Goal: Information Seeking & Learning: Learn about a topic

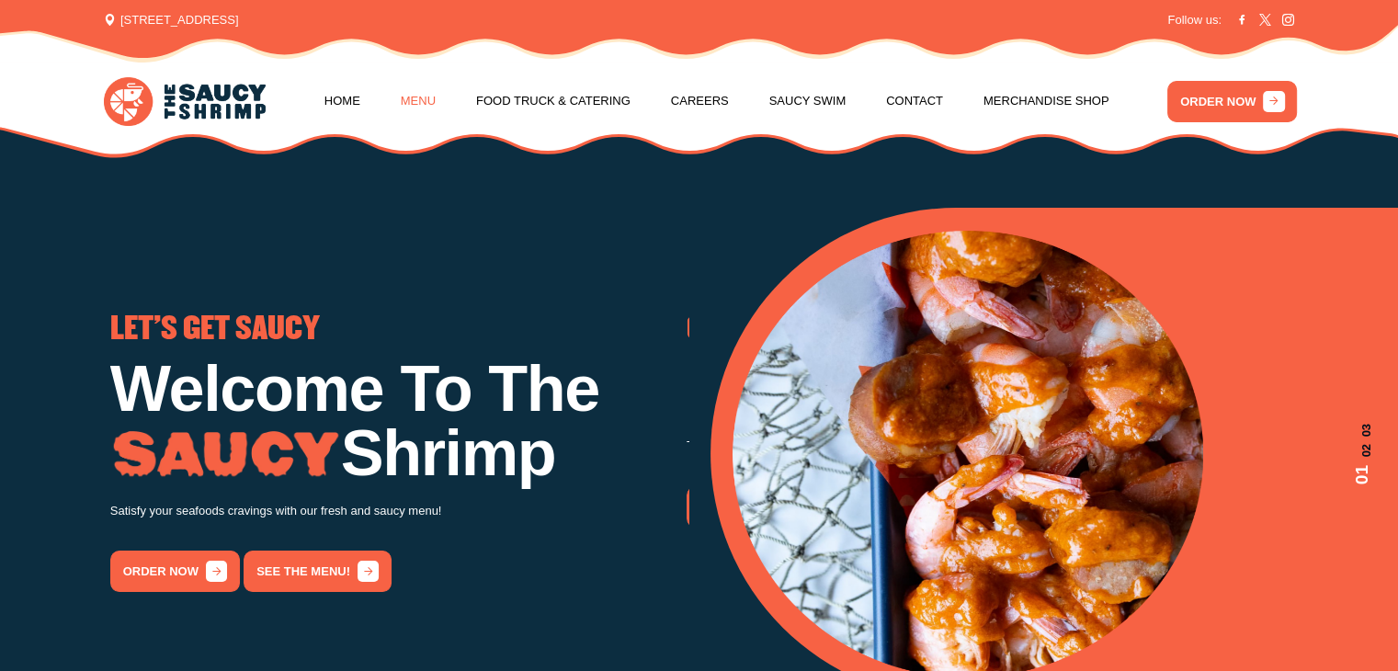
click at [416, 94] on link "Menu" at bounding box center [418, 101] width 35 height 70
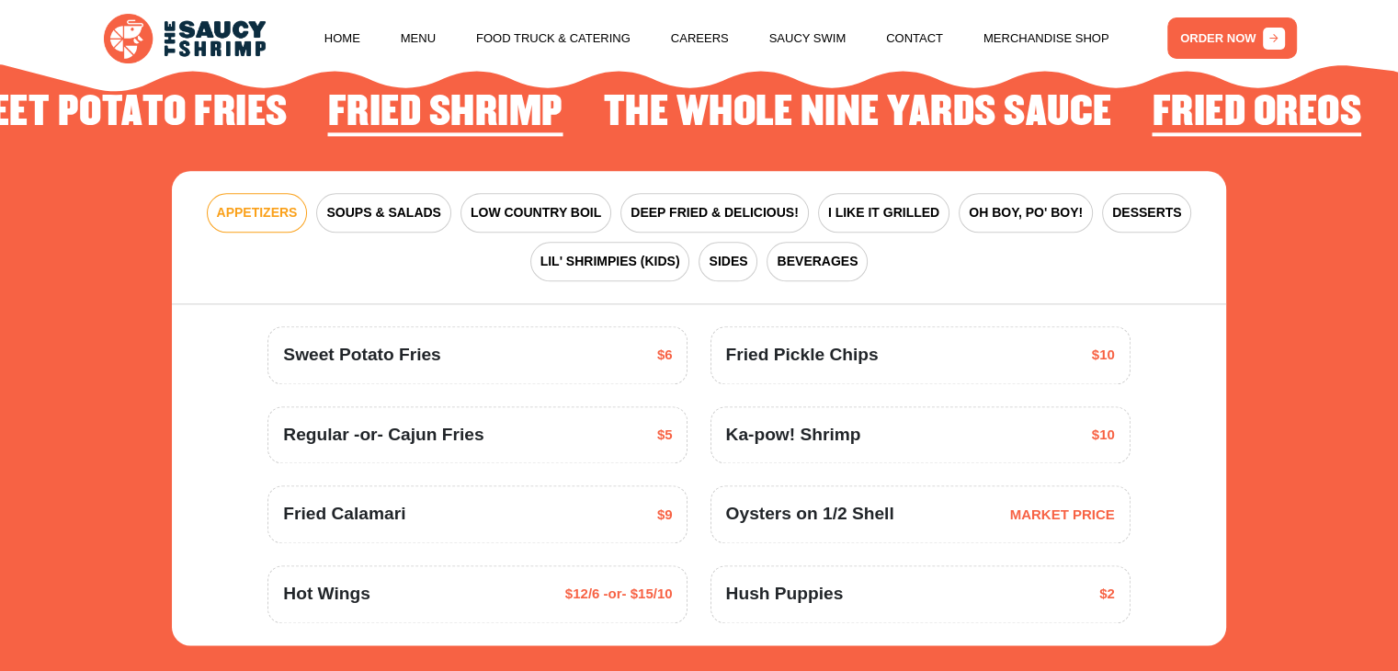
scroll to position [2289, 0]
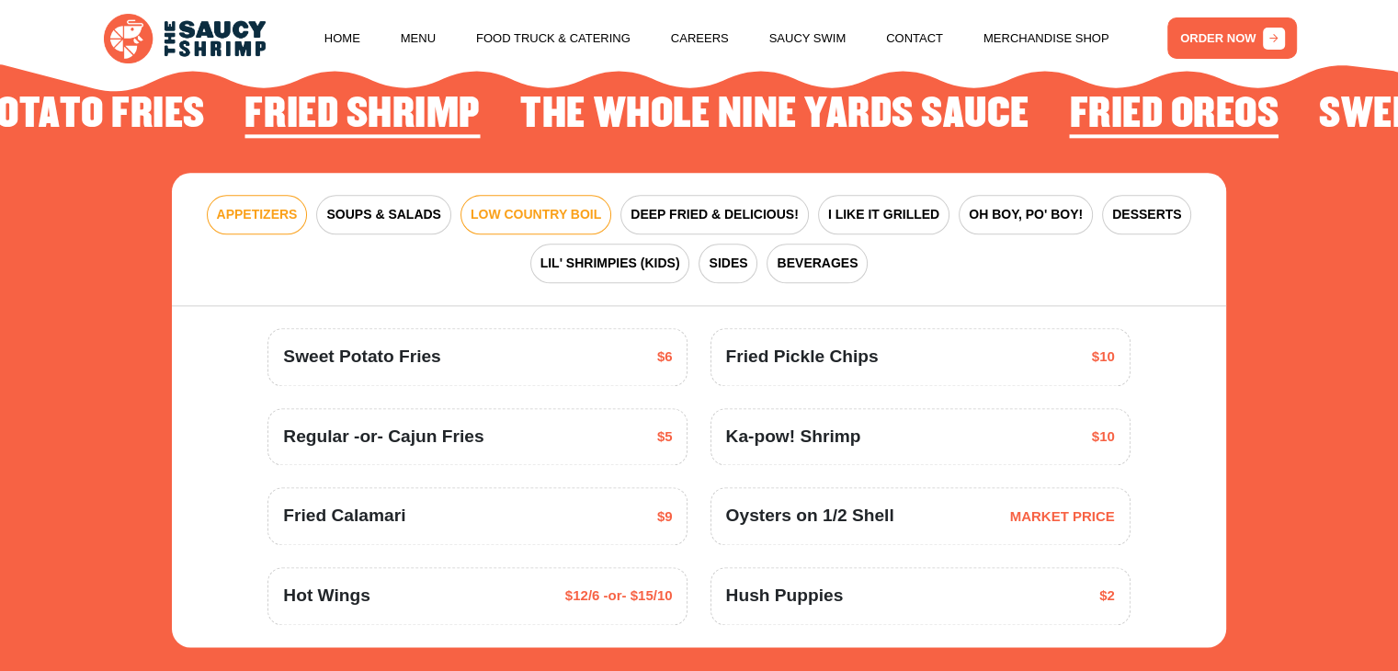
click at [522, 209] on span "LOW COUNTRY BOIL" at bounding box center [536, 214] width 131 height 19
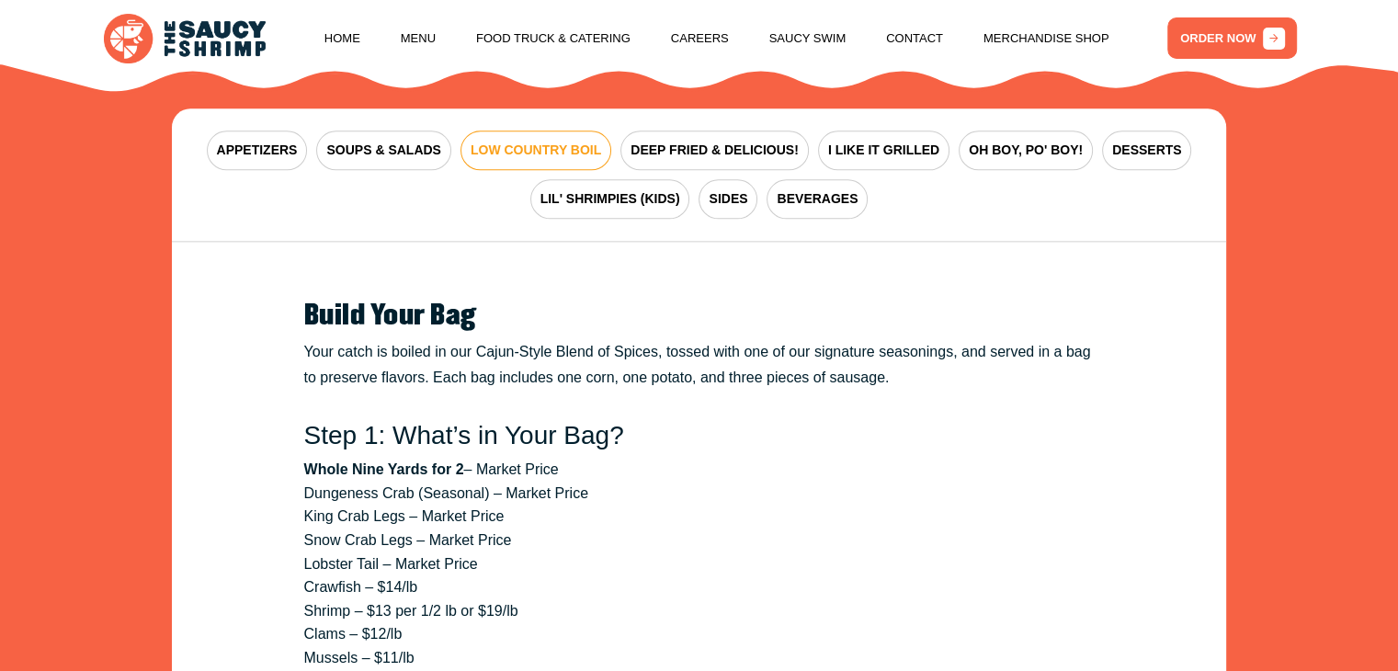
scroll to position [2350, 0]
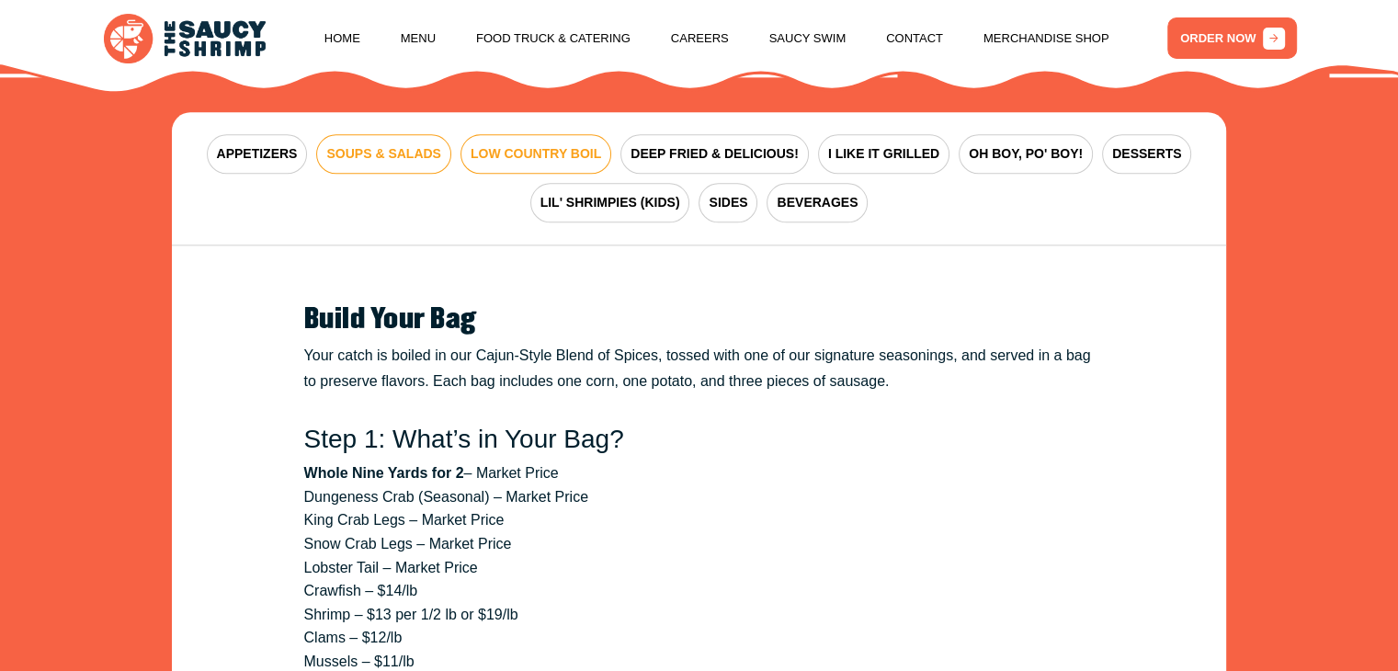
click at [360, 150] on span "SOUPS & SALADS" at bounding box center [383, 153] width 114 height 19
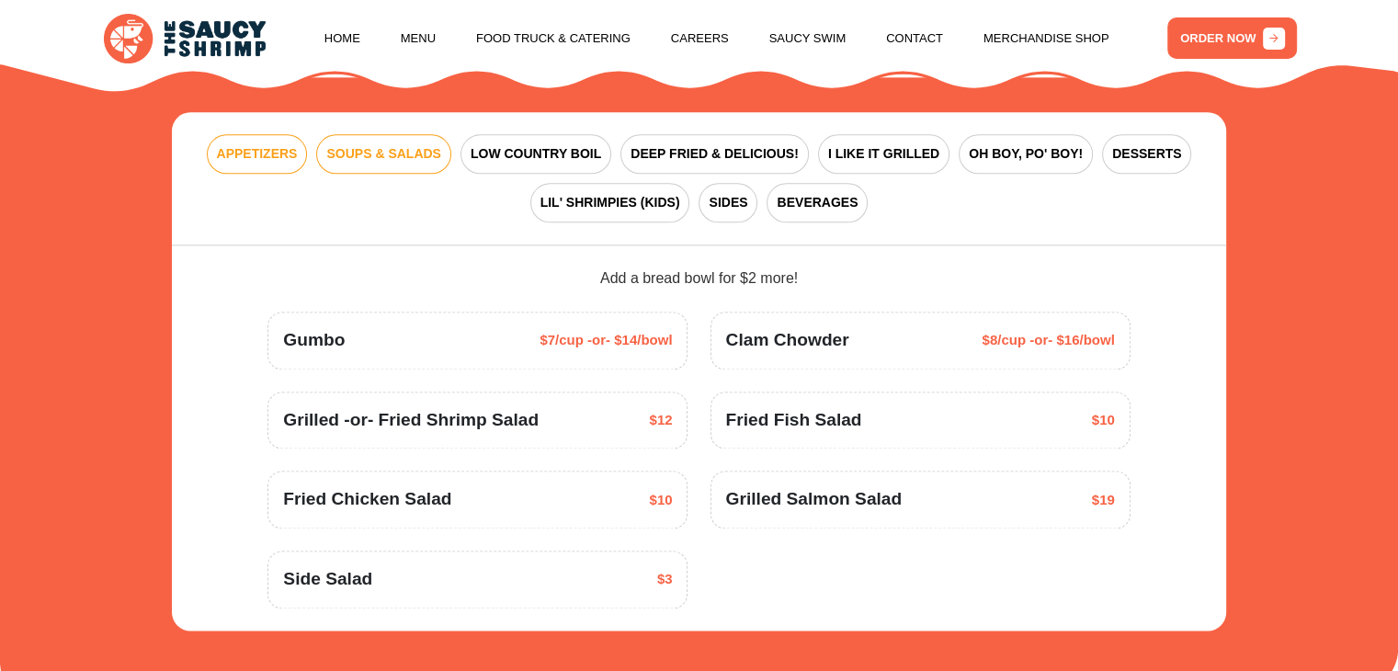
click at [253, 164] on button "APPETIZERS" at bounding box center [257, 154] width 101 height 40
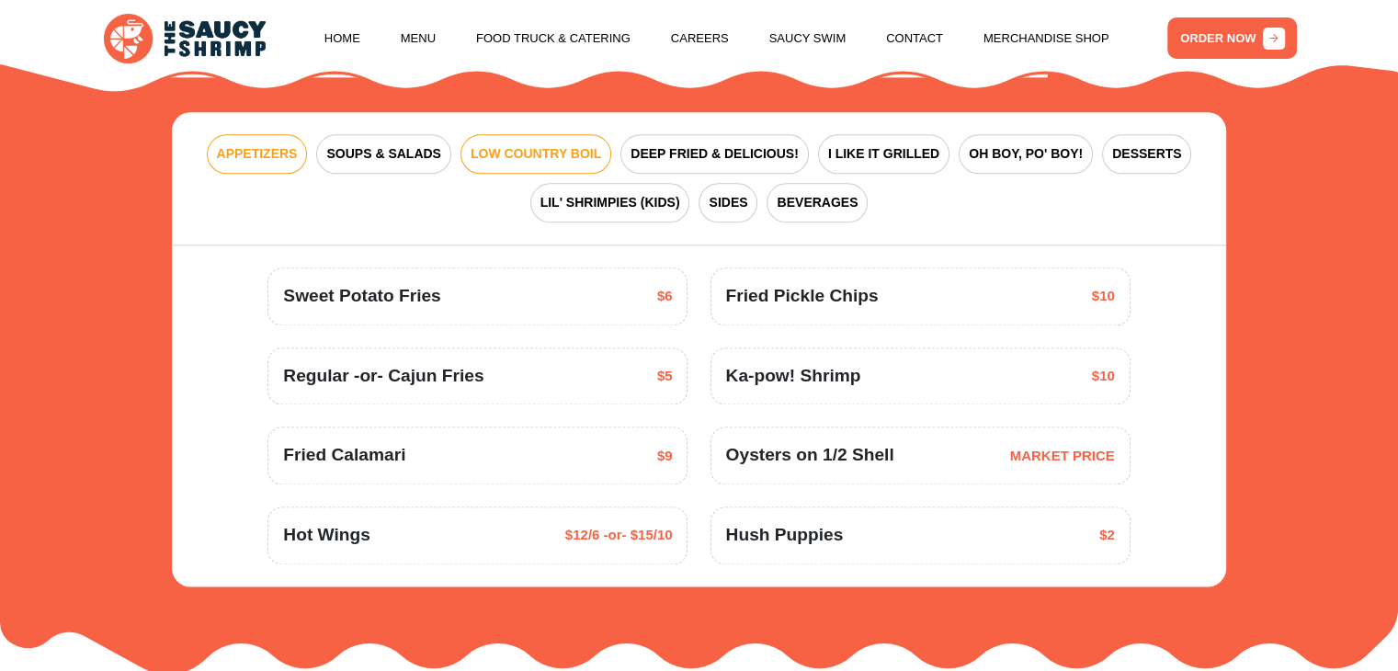
click at [541, 151] on span "LOW COUNTRY BOIL" at bounding box center [536, 153] width 131 height 19
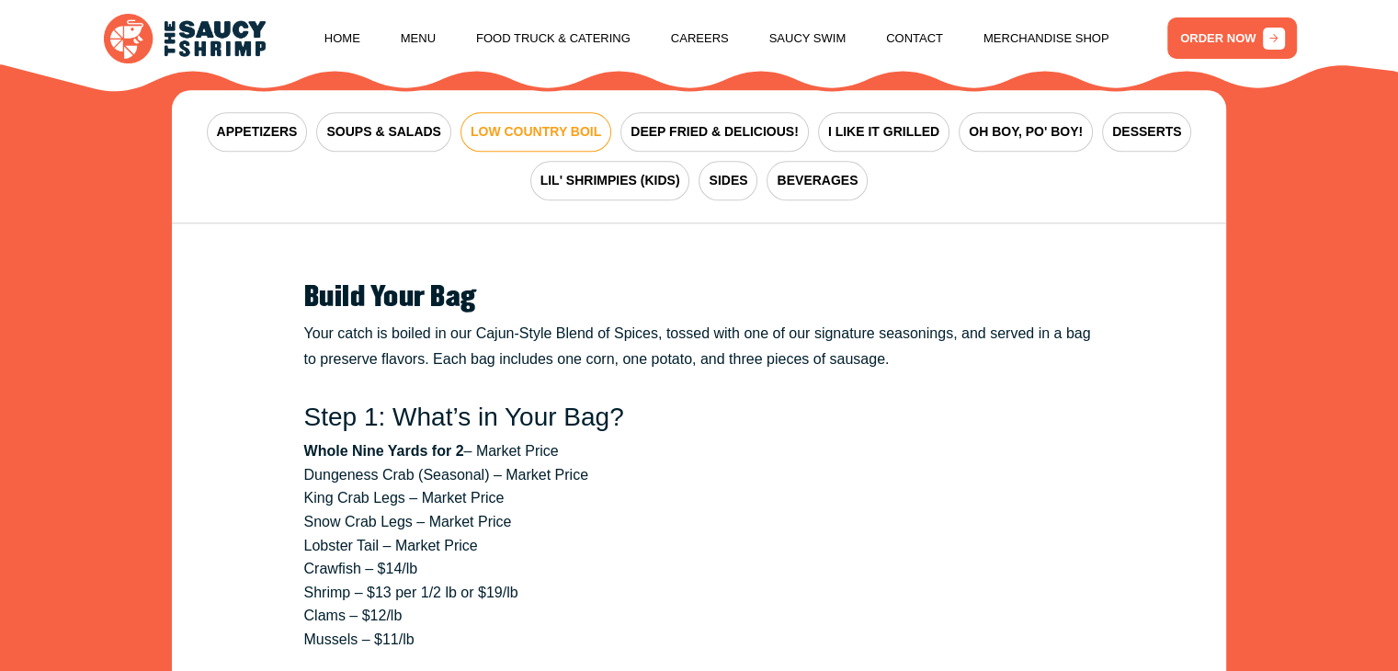
scroll to position [2376, 0]
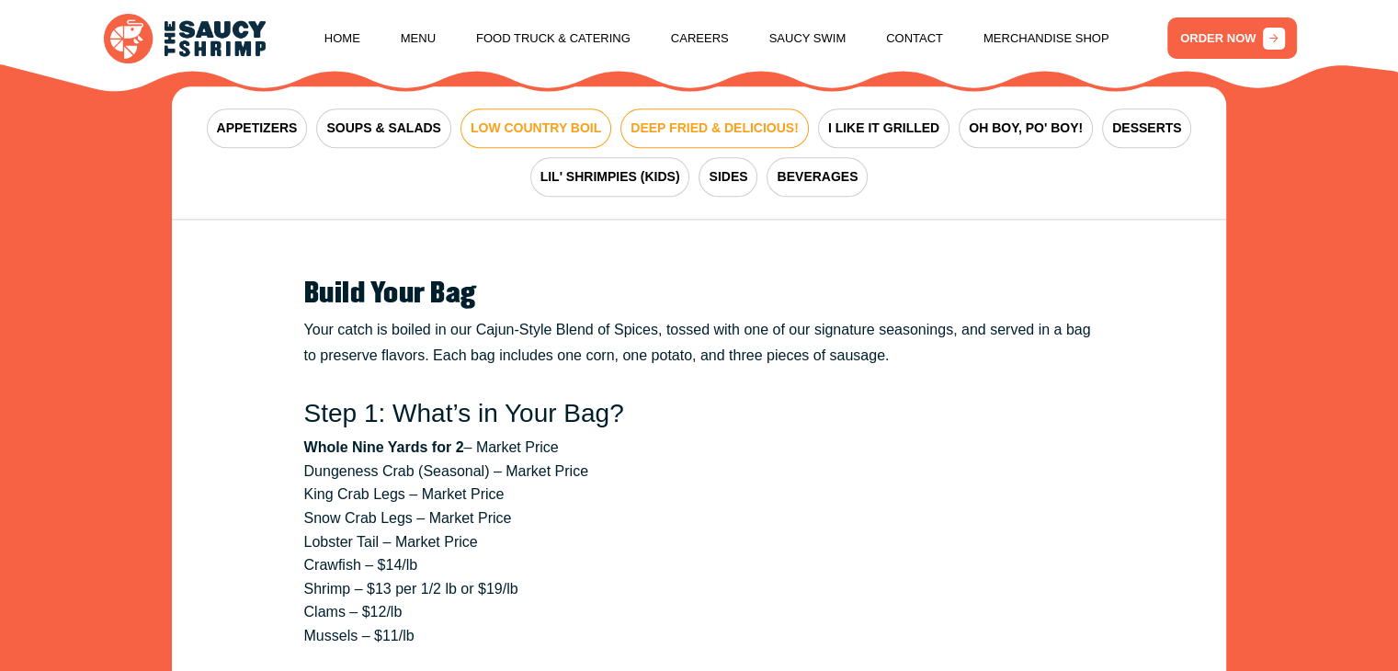
click at [677, 129] on span "DEEP FRIED & DELICIOUS!" at bounding box center [715, 128] width 168 height 19
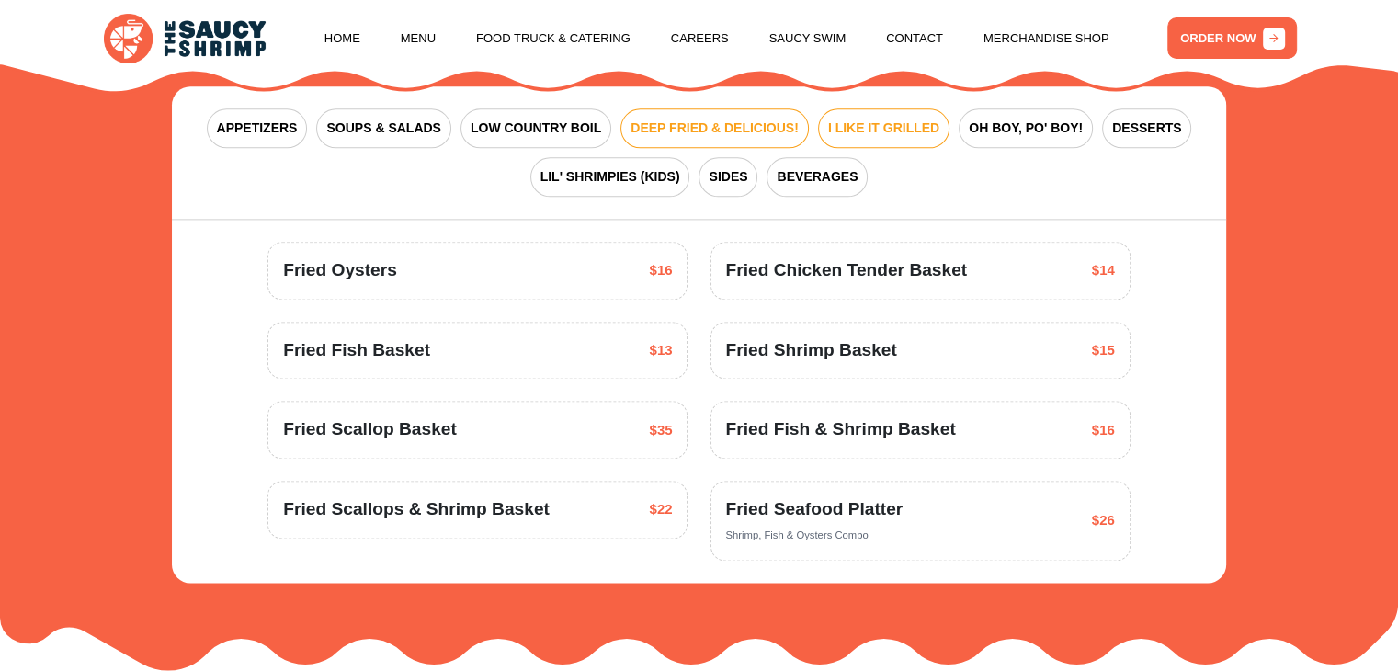
click at [879, 132] on span "I LIKE IT GRILLED" at bounding box center [883, 128] width 111 height 19
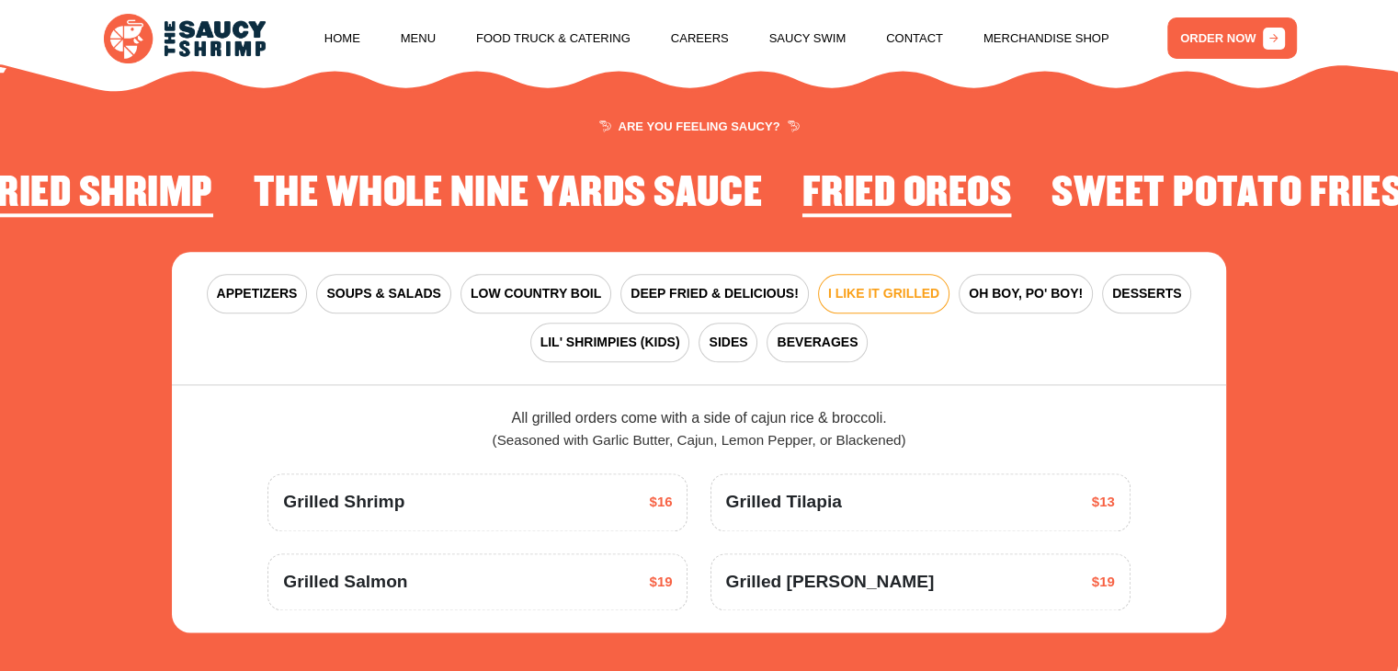
scroll to position [2210, 0]
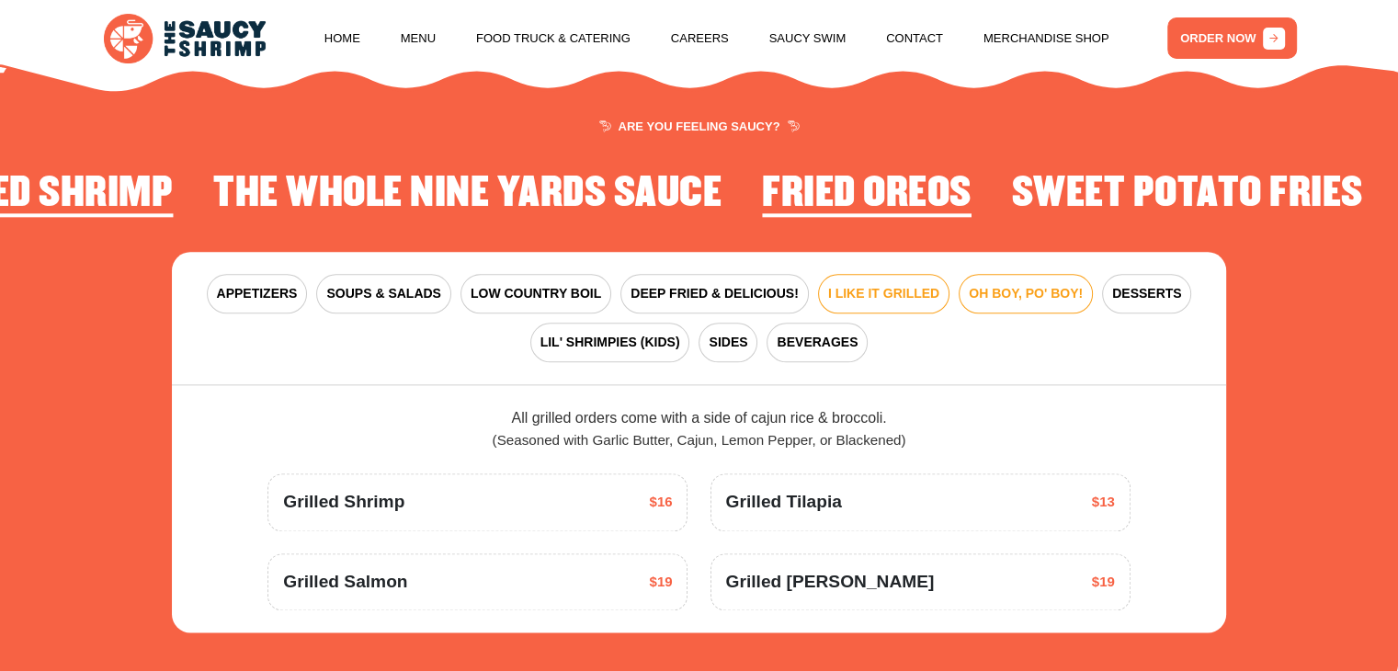
click at [1018, 295] on span "OH BOY, PO' BOY!" at bounding box center [1026, 293] width 114 height 19
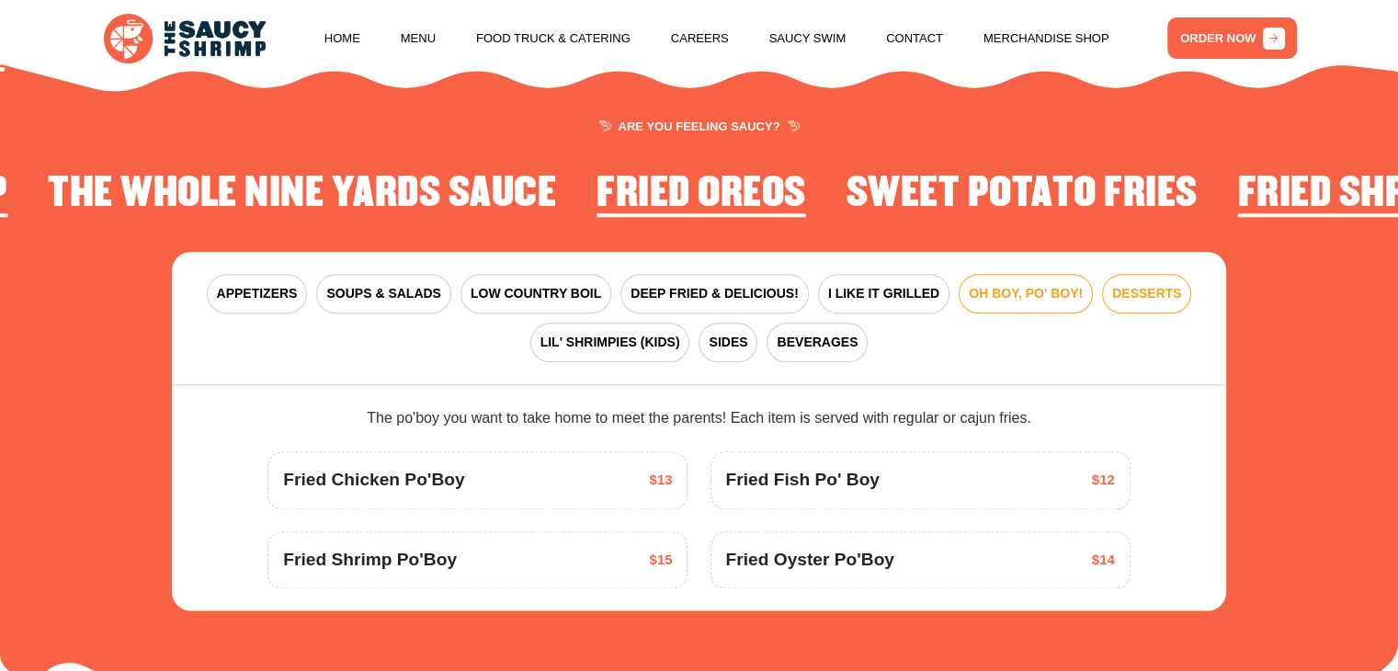
click at [1149, 294] on span "DESSERTS" at bounding box center [1146, 293] width 69 height 19
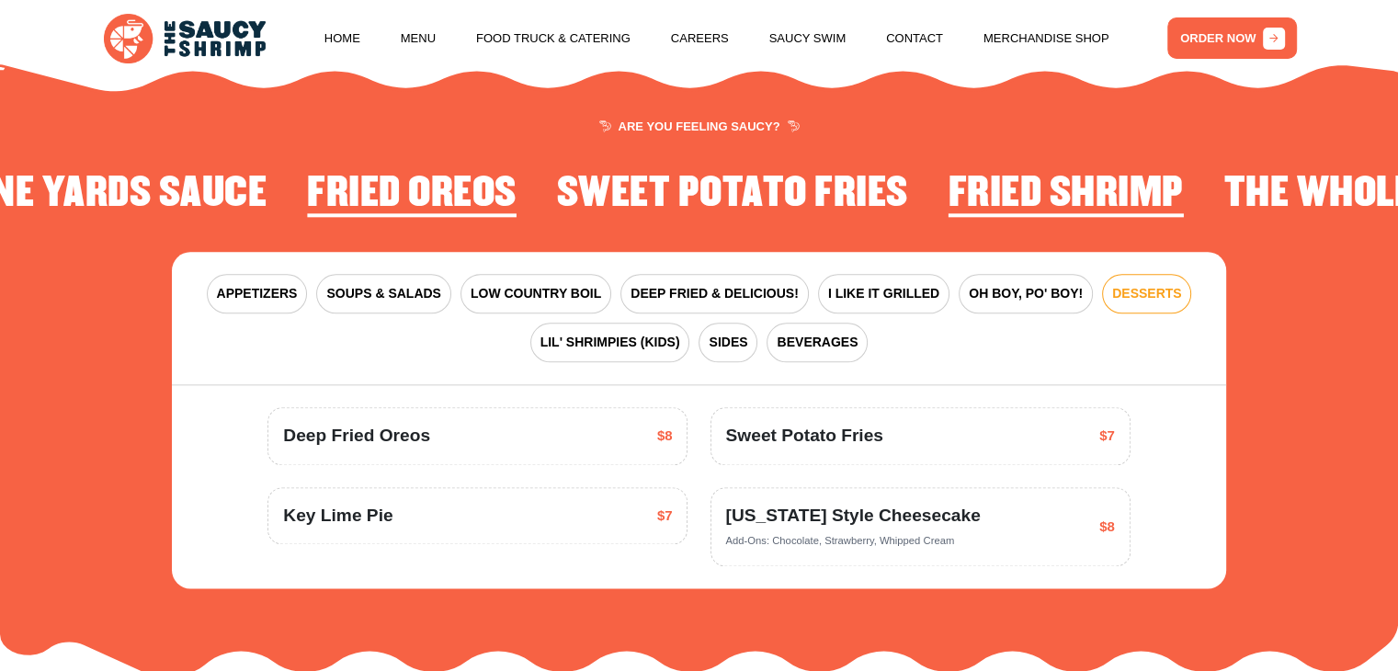
click at [592, 348] on span "LIL' SHRIMPIES (KIDS)" at bounding box center [611, 342] width 140 height 19
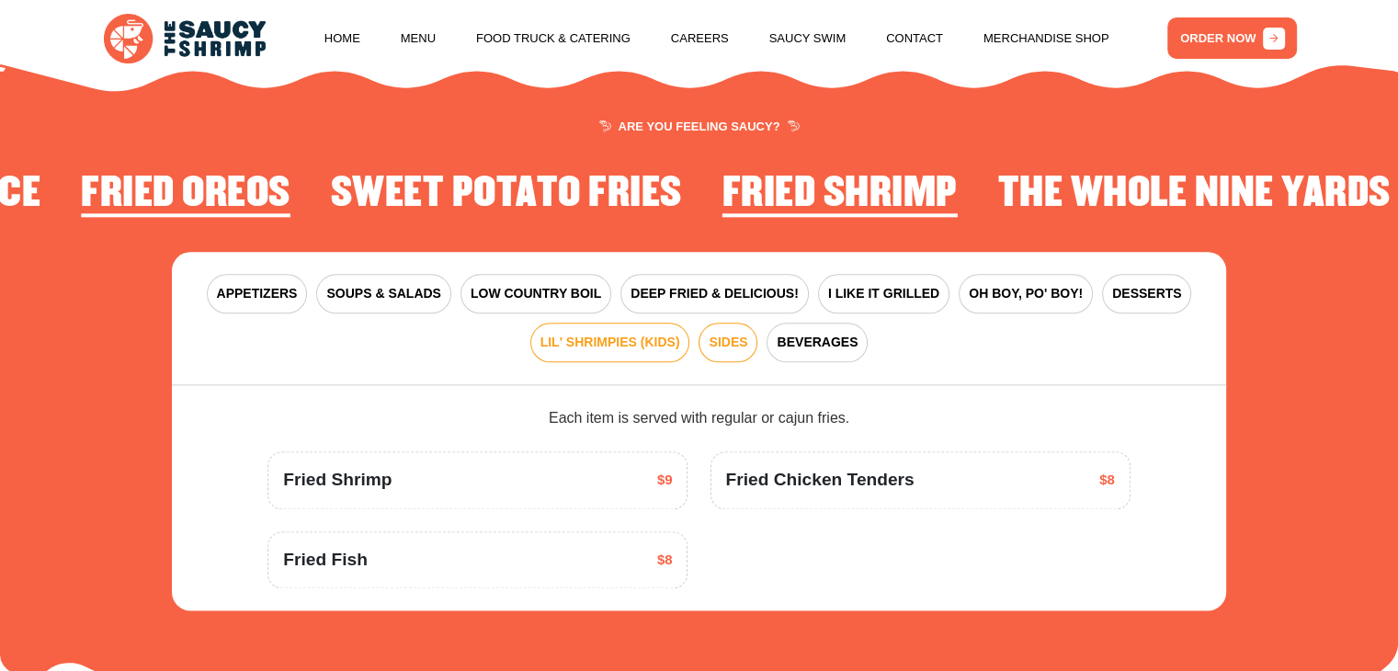
click at [736, 350] on span "SIDES" at bounding box center [728, 342] width 39 height 19
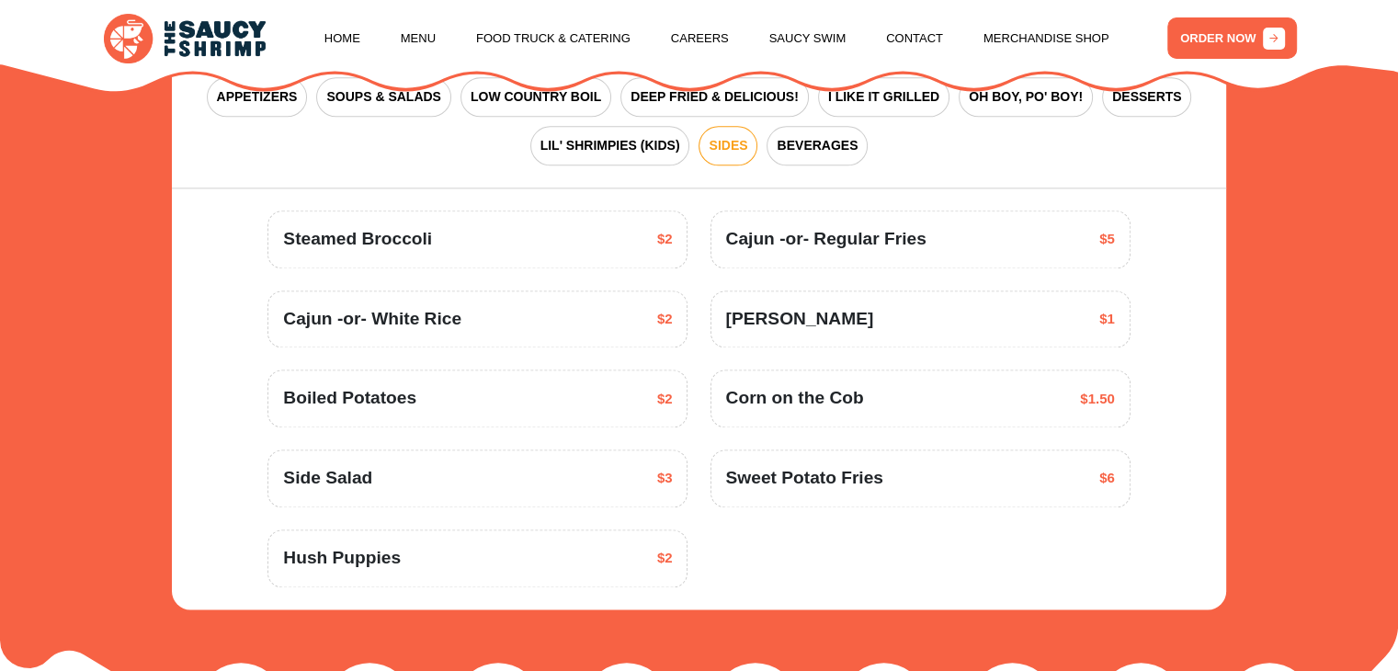
scroll to position [2408, 0]
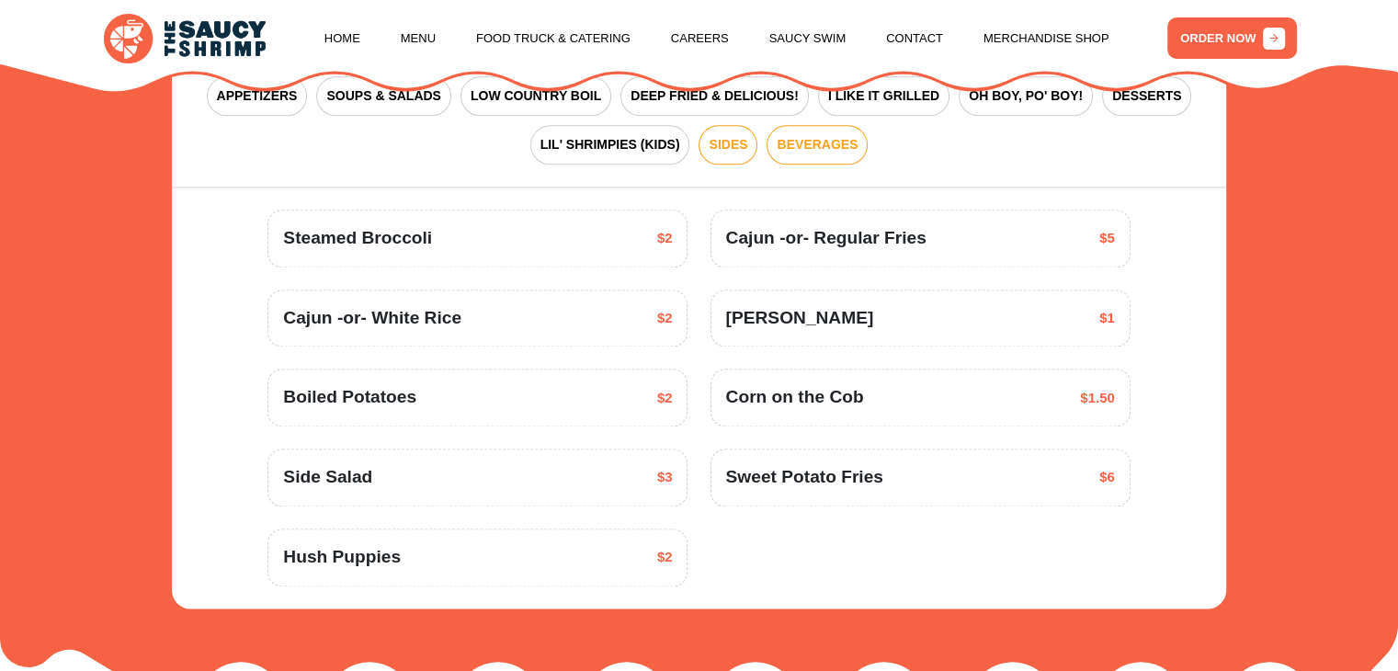
click at [813, 147] on span "BEVERAGES" at bounding box center [817, 144] width 81 height 19
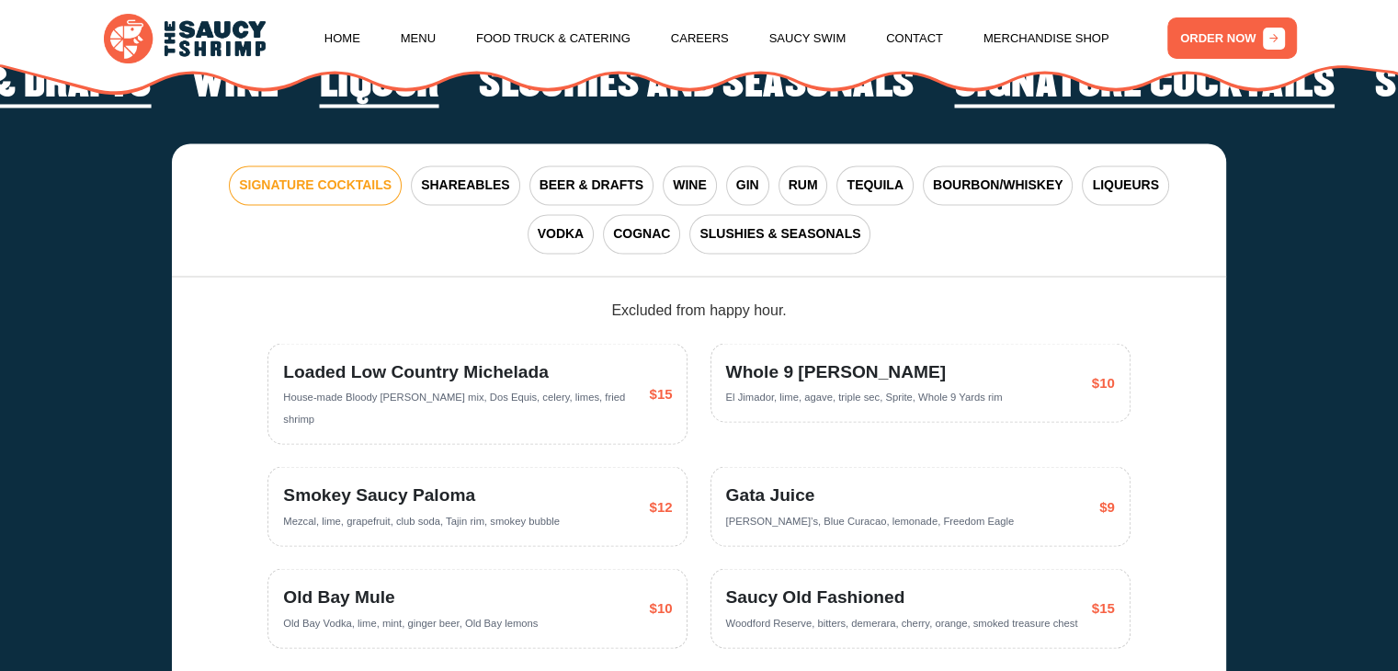
scroll to position [3262, 0]
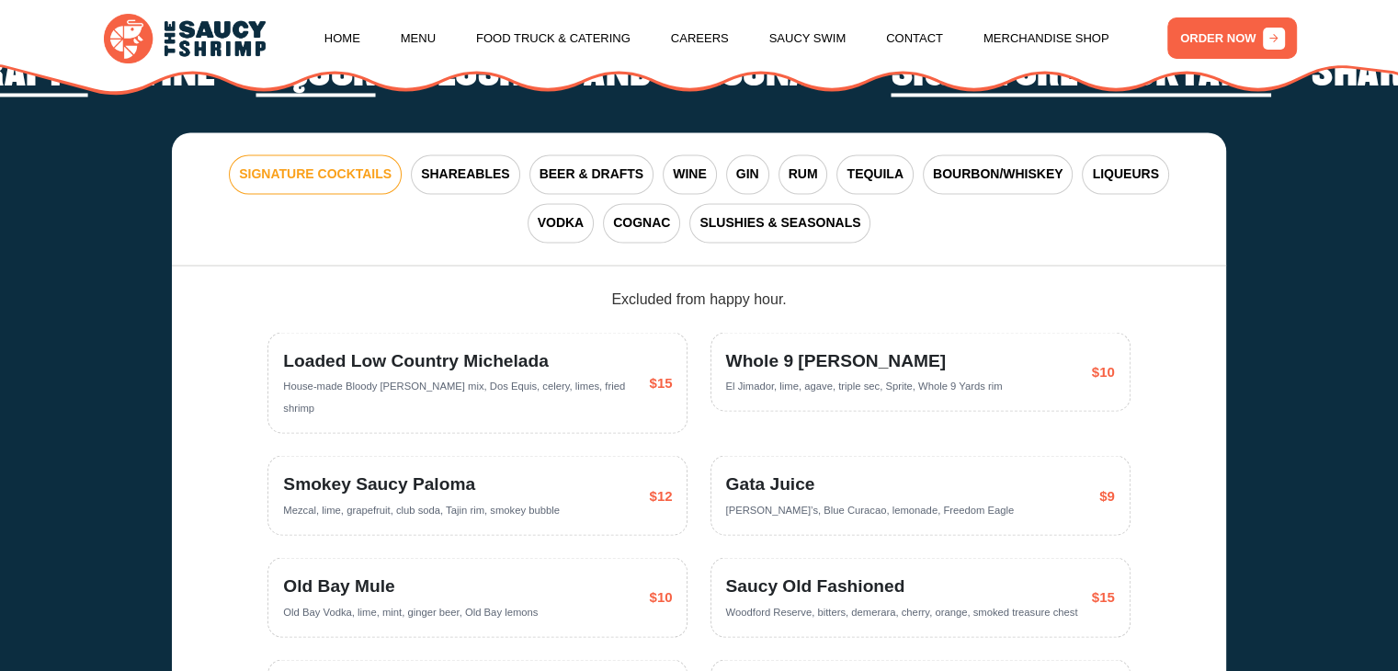
click at [724, 233] on span "SLUSHIES & SEASONALS" at bounding box center [780, 222] width 161 height 19
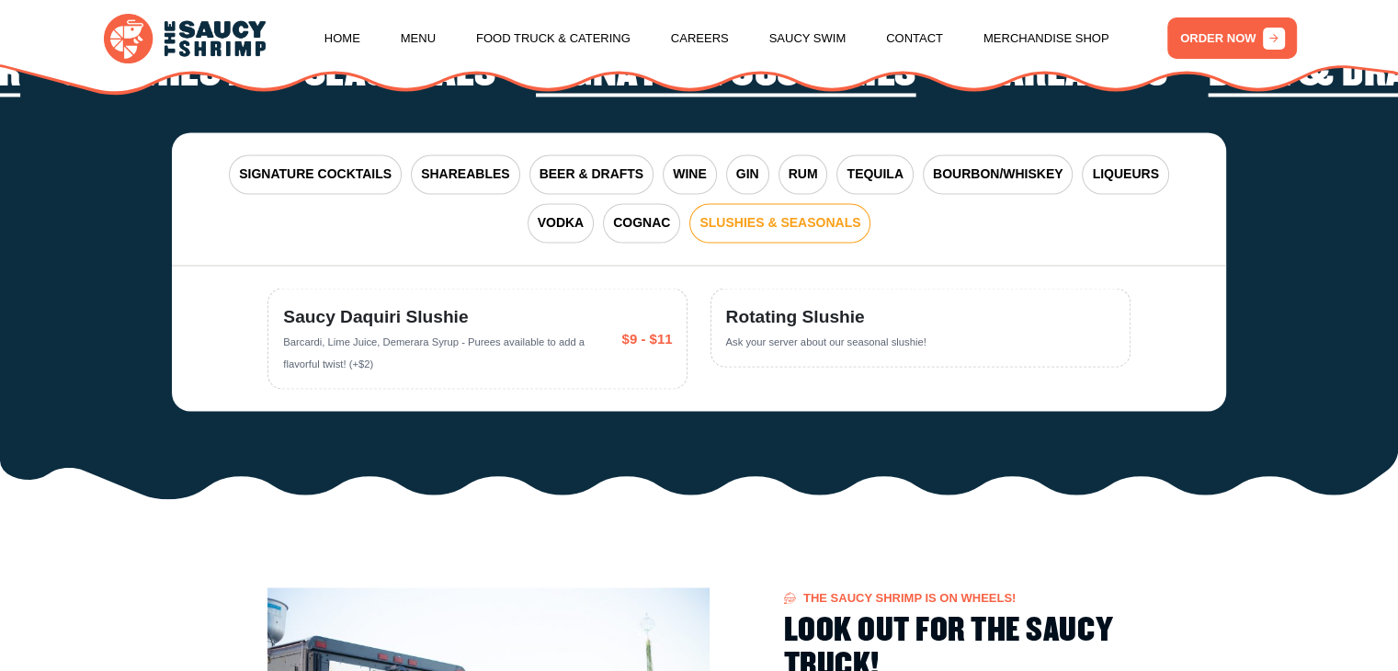
click at [248, 178] on span "SIGNATURE COCKTAILS" at bounding box center [315, 174] width 153 height 19
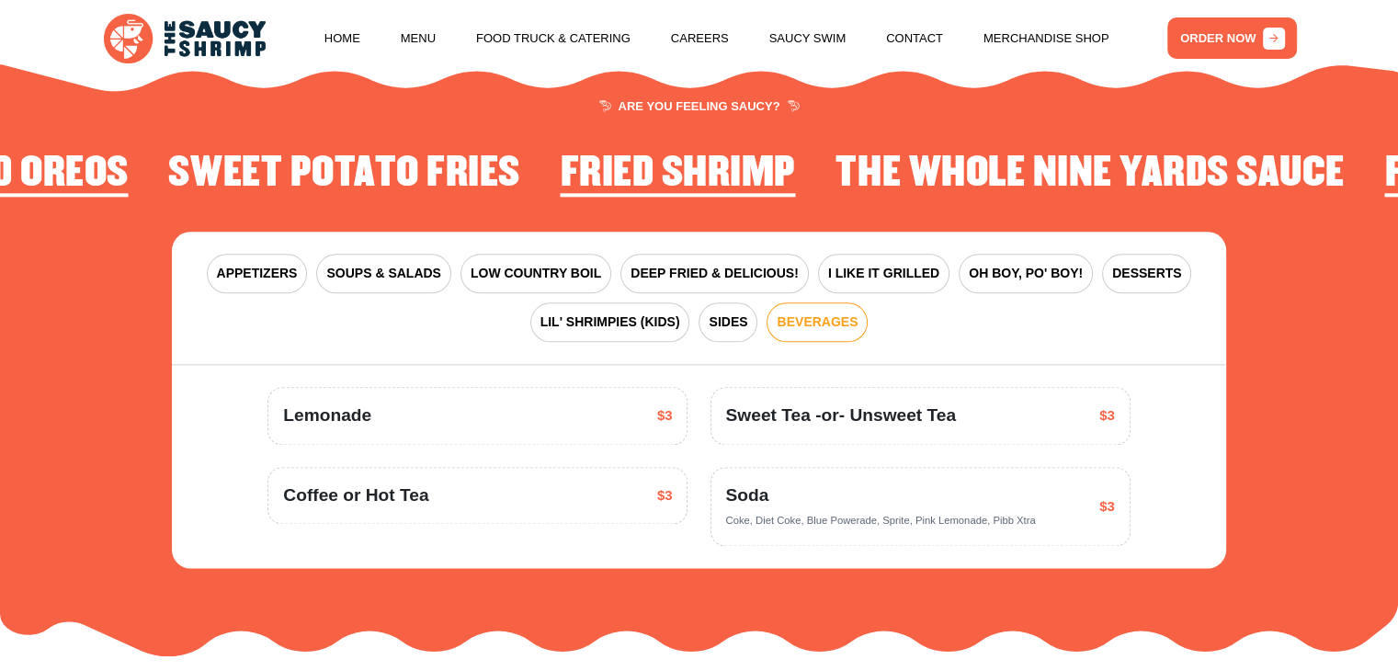
scroll to position [2224, 0]
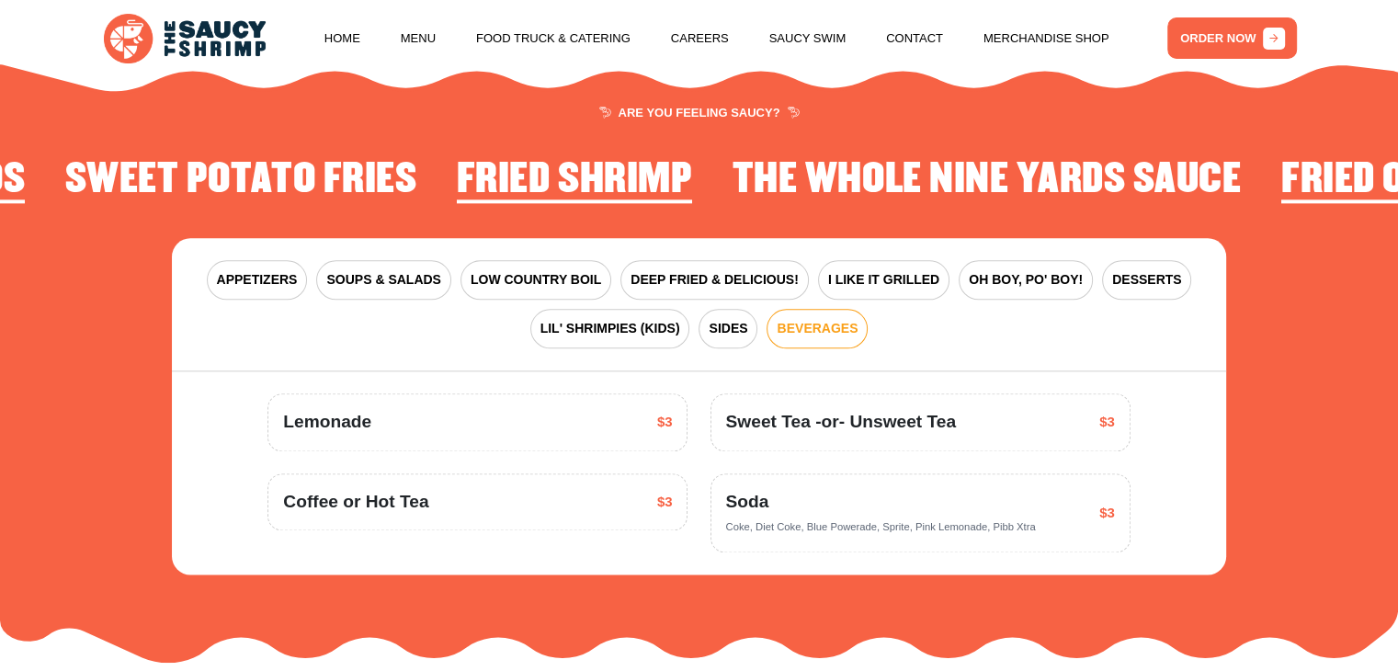
click at [245, 285] on span "APPETIZERS" at bounding box center [257, 279] width 81 height 19
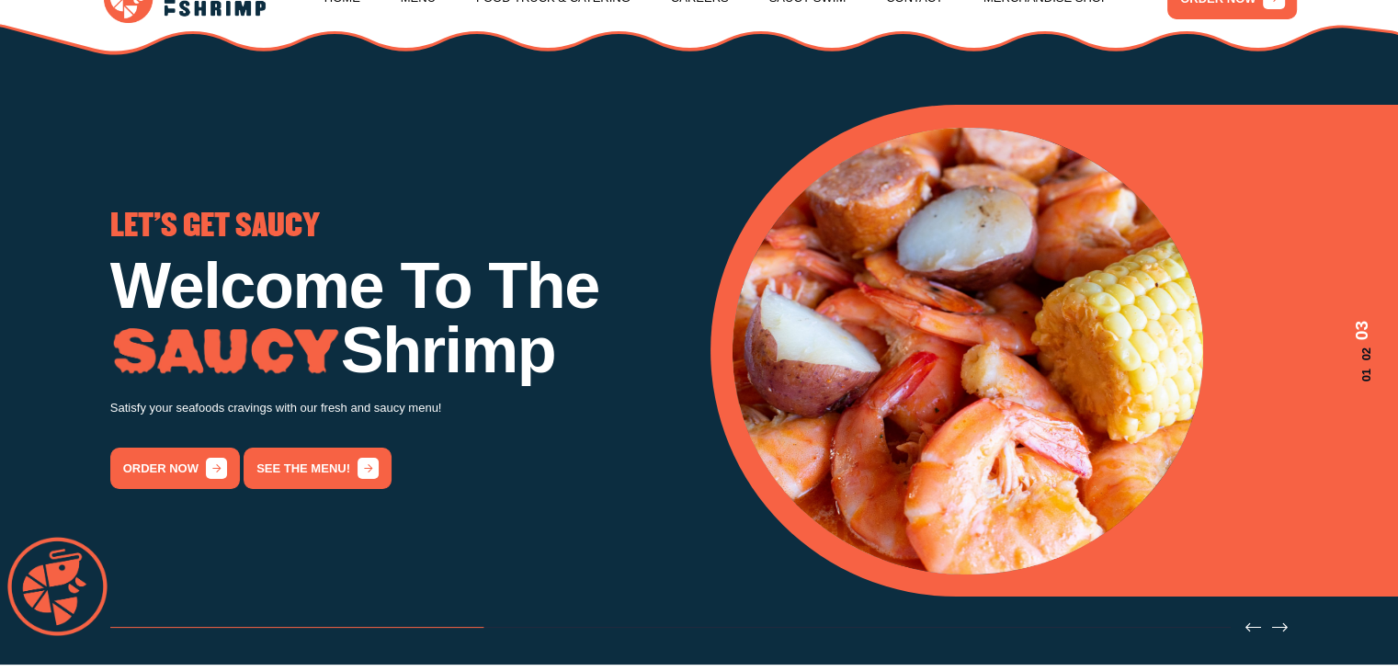
scroll to position [0, 0]
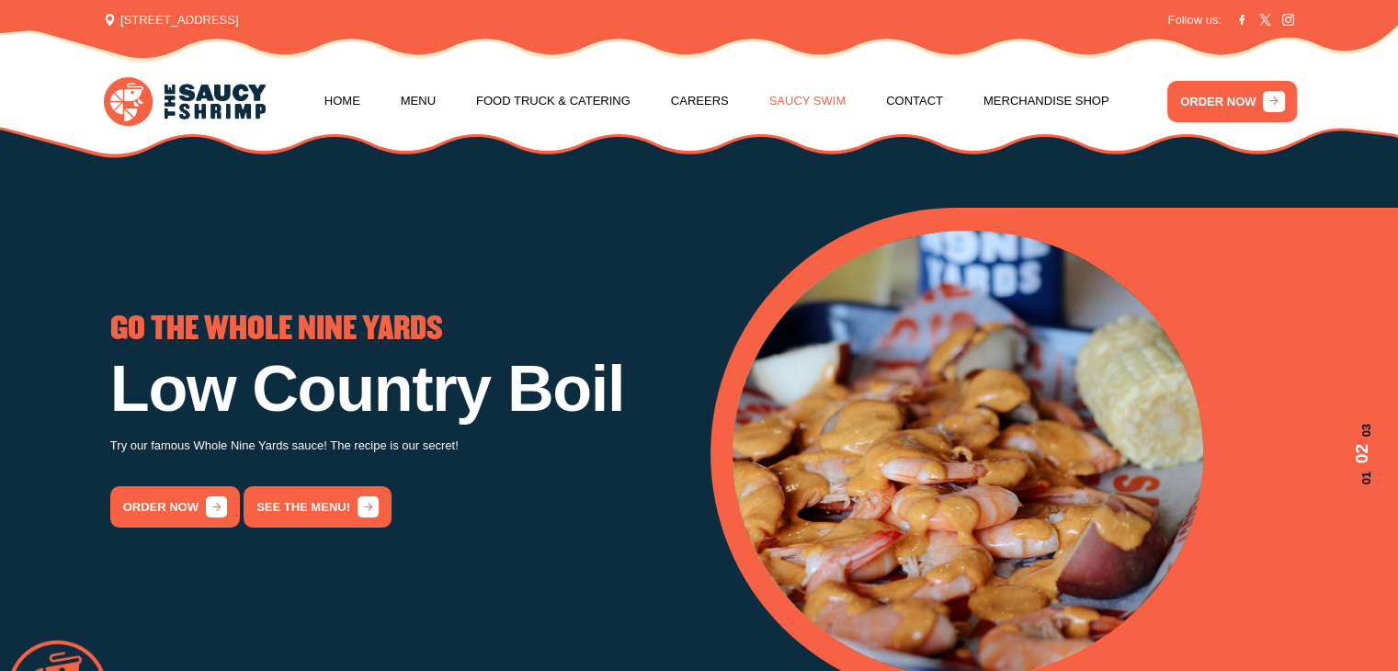
click at [812, 105] on link "Saucy Swim" at bounding box center [808, 101] width 77 height 70
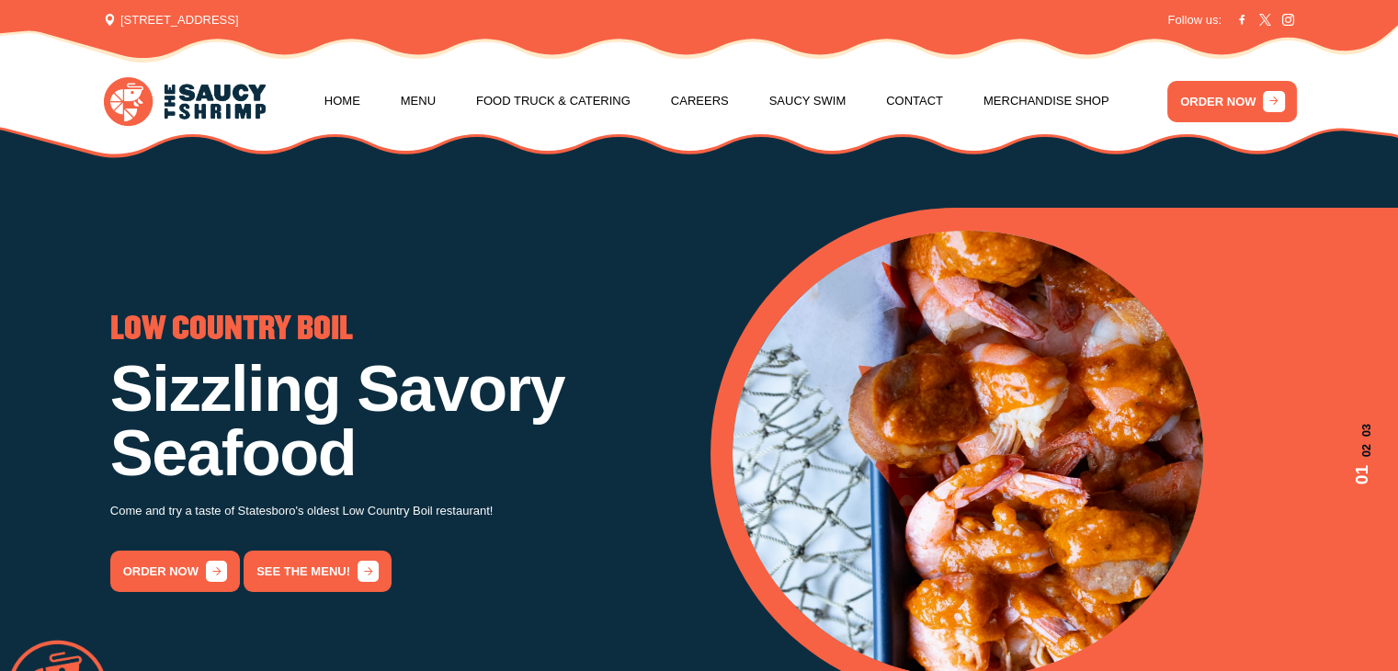
click at [427, 103] on link "Menu" at bounding box center [418, 101] width 35 height 70
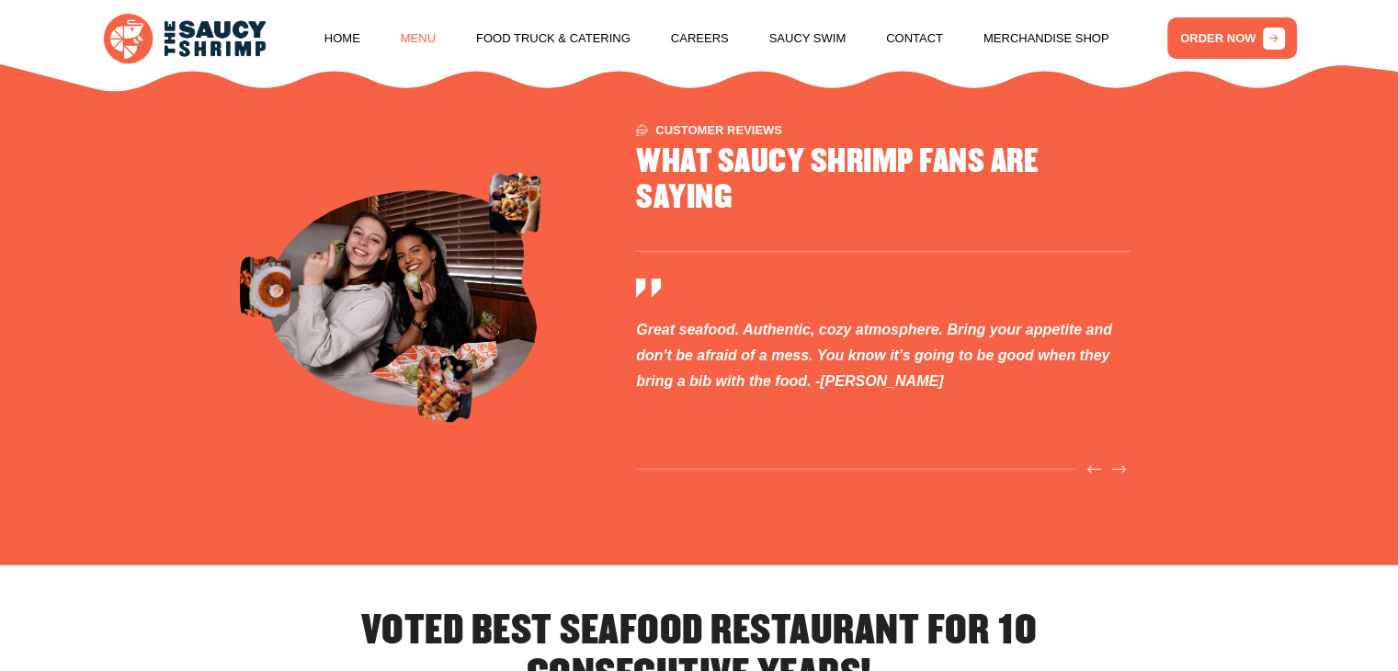
scroll to position [4751, 0]
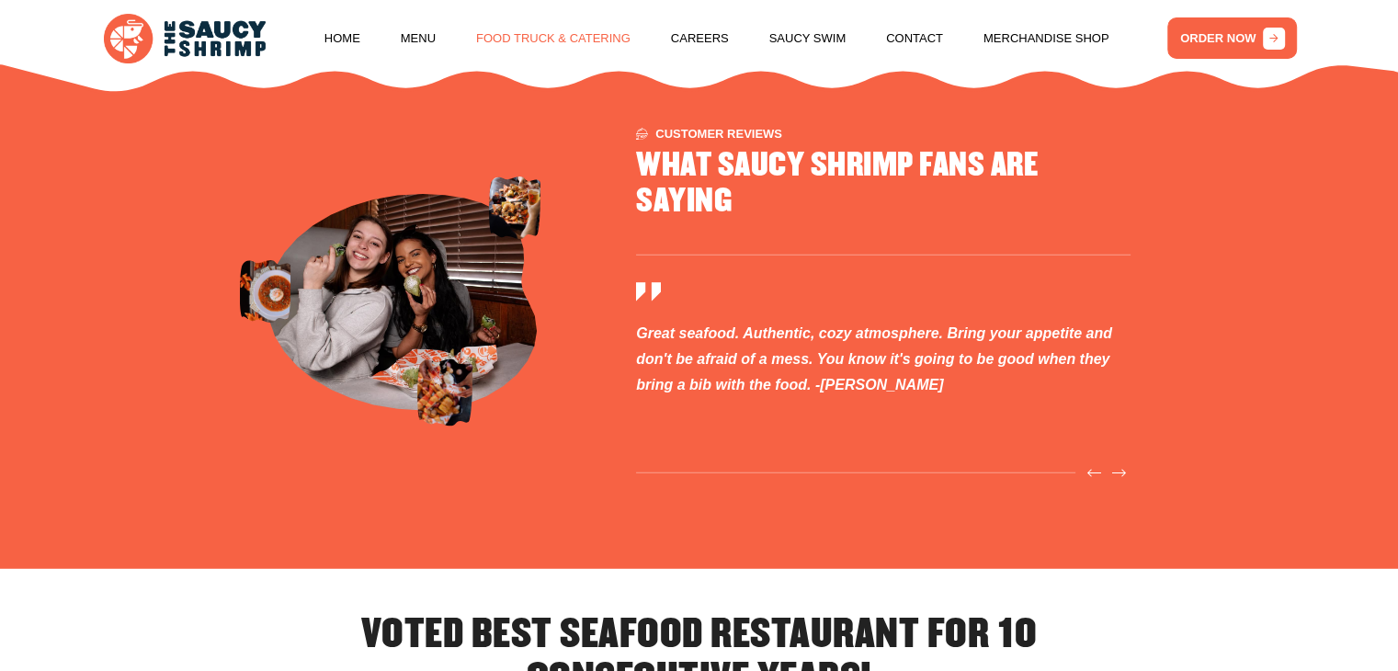
click at [524, 50] on link "Food Truck & Catering" at bounding box center [553, 39] width 154 height 70
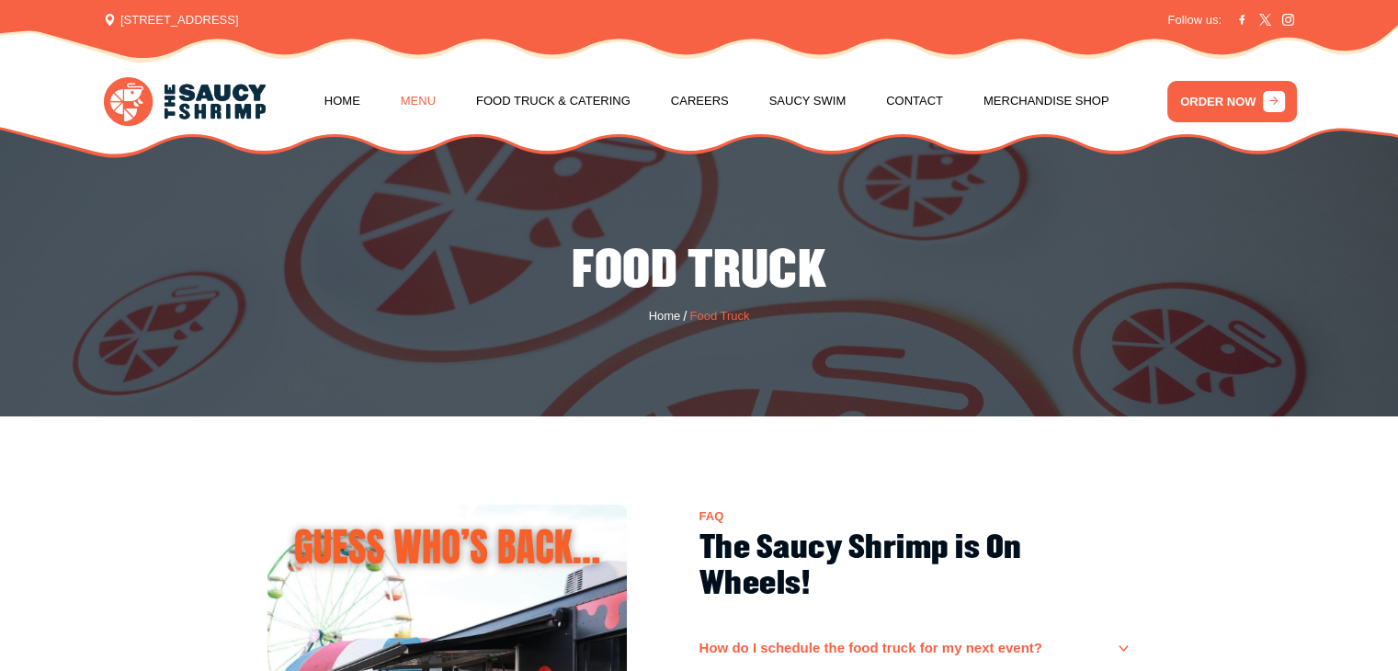
click at [415, 100] on link "Menu" at bounding box center [418, 101] width 35 height 70
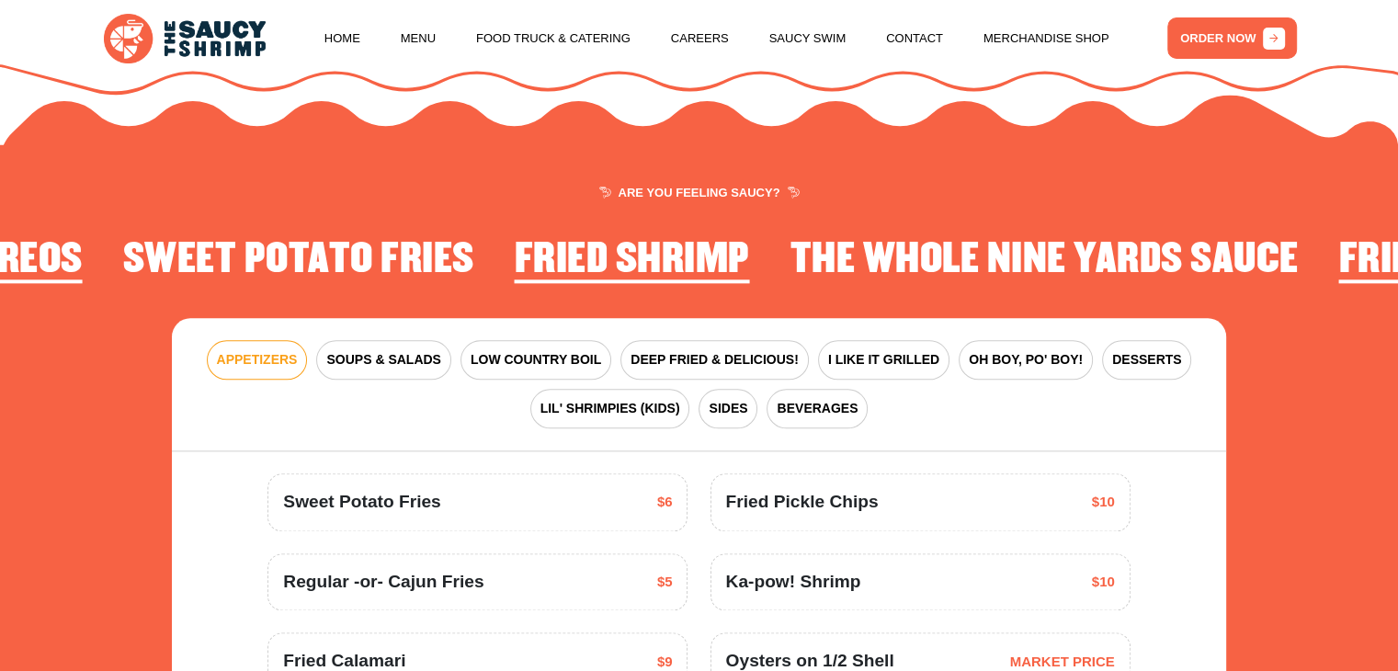
scroll to position [2236, 0]
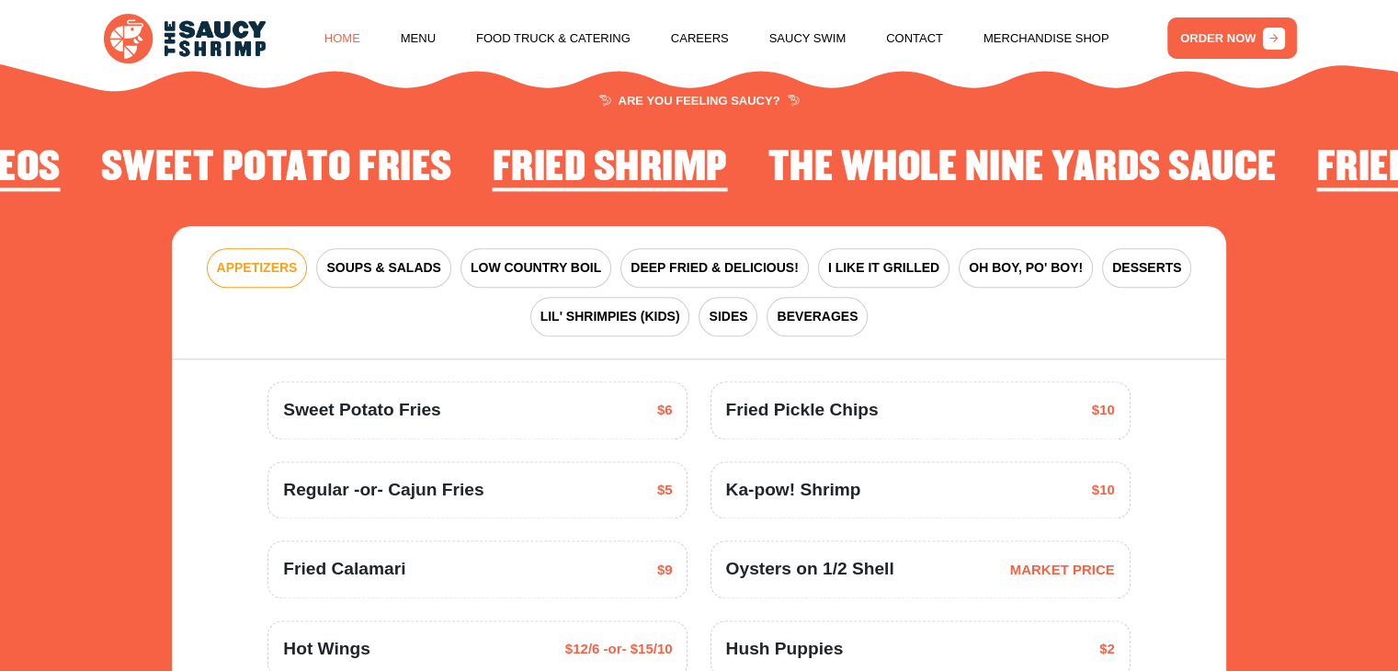
click at [341, 50] on link "Home" at bounding box center [343, 39] width 36 height 70
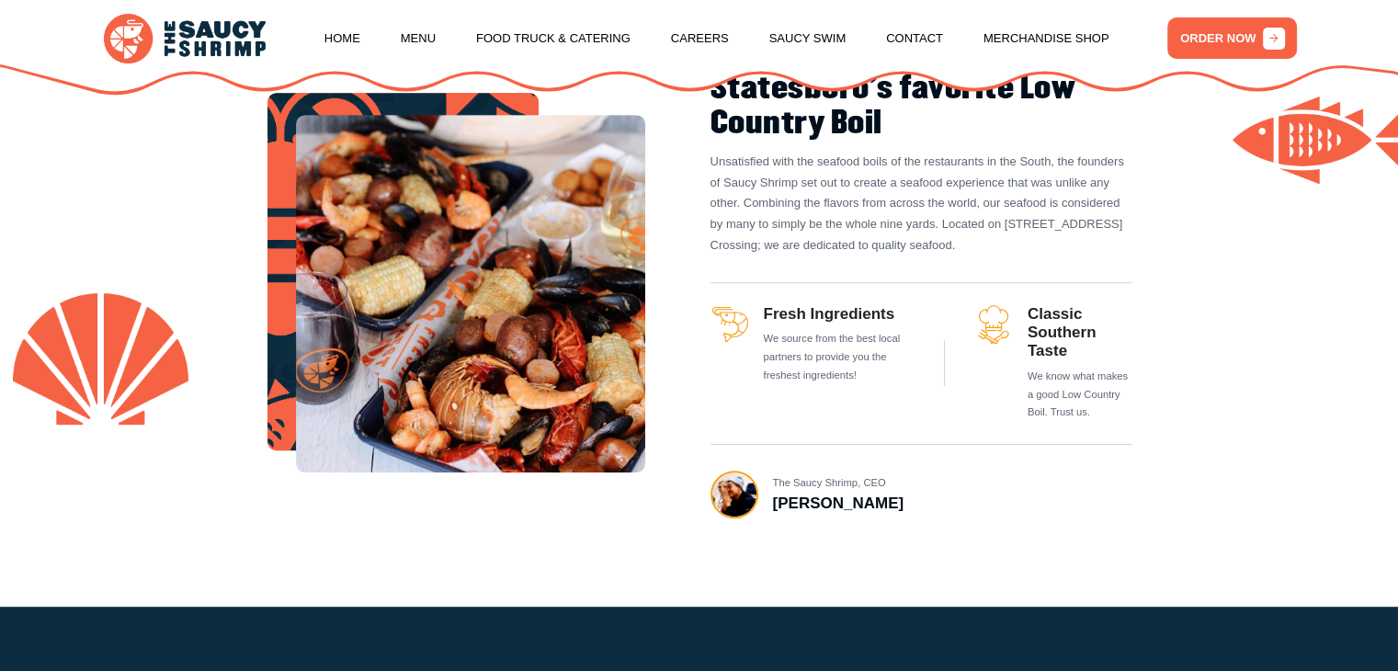
scroll to position [812, 0]
